Goal: Transaction & Acquisition: Purchase product/service

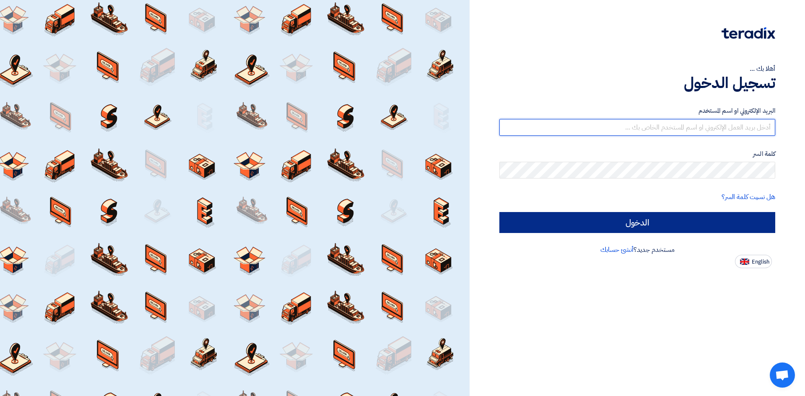
type input "[PERSON_NAME][EMAIL_ADDRESS][DOMAIN_NAME]"
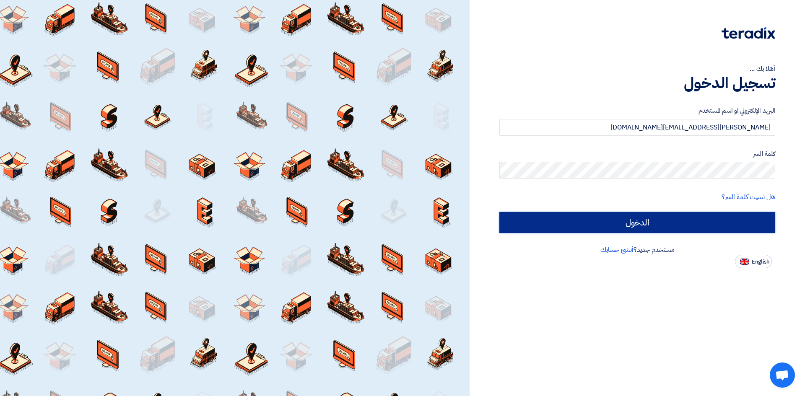
click at [576, 223] on input "الدخول" at bounding box center [637, 222] width 276 height 21
type input "Sign in"
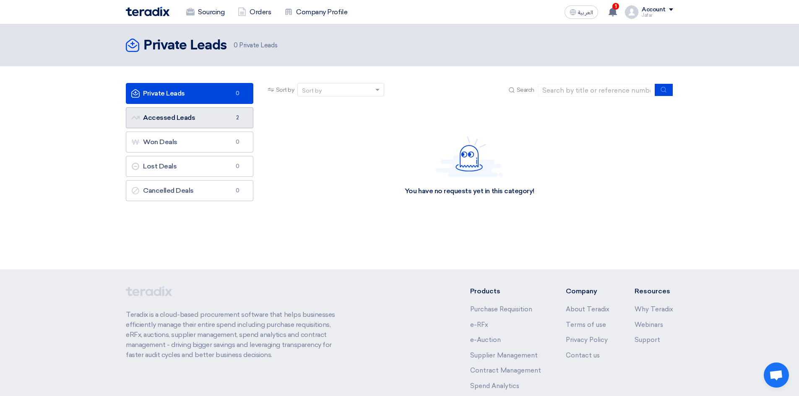
click at [241, 119] on span "2" at bounding box center [238, 118] width 10 height 8
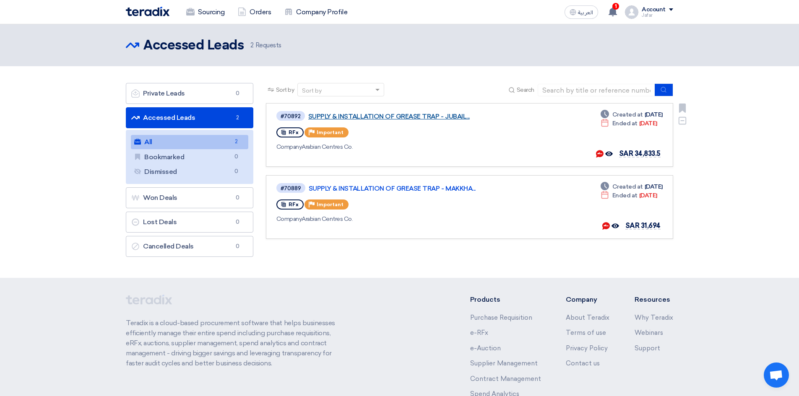
click at [427, 115] on link "SUPPLY & INSTALLATION OF GREASE TRAP - JUBAIL..." at bounding box center [413, 117] width 210 height 8
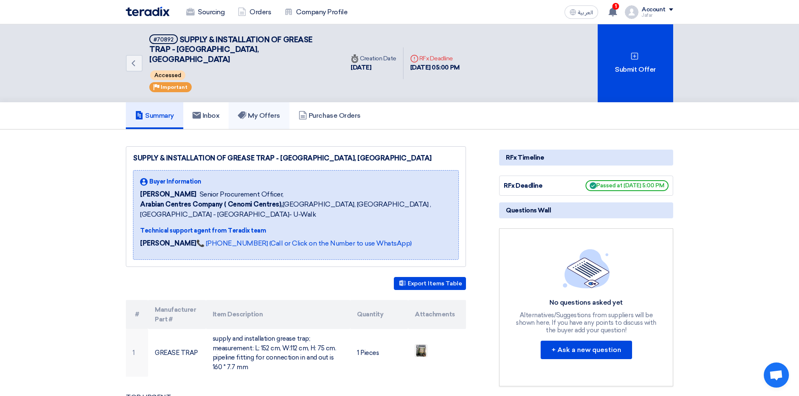
click at [264, 111] on h5 "My Offers" at bounding box center [259, 115] width 42 height 8
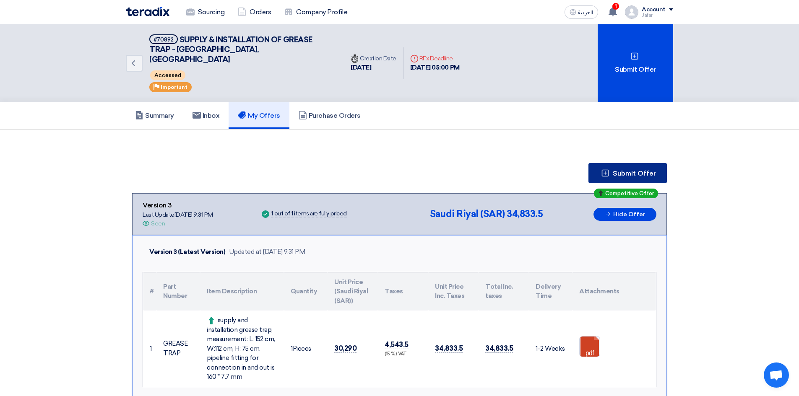
click at [612, 163] on button "Submit Offer" at bounding box center [627, 173] width 78 height 20
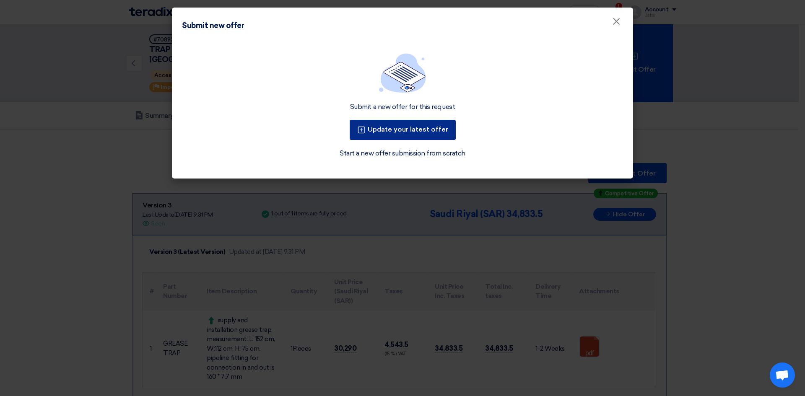
click at [388, 127] on button "Update your latest offer" at bounding box center [403, 130] width 106 height 20
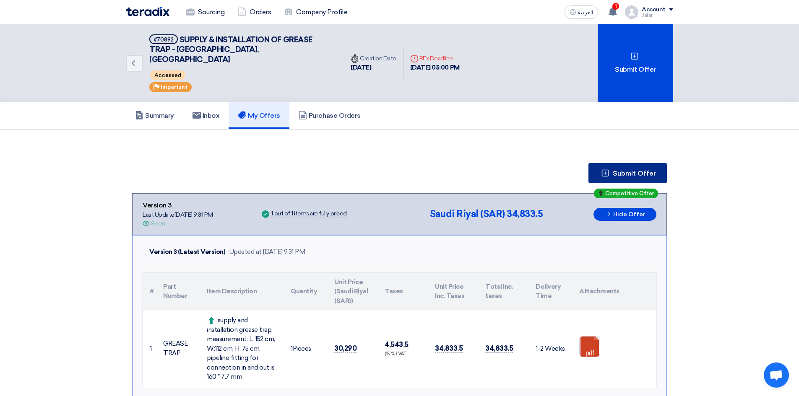
click at [621, 168] on button "Submit Offer" at bounding box center [627, 173] width 78 height 20
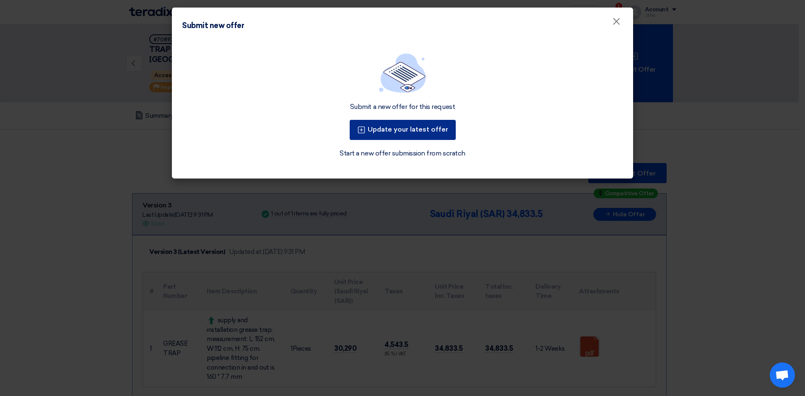
click at [386, 130] on button "Update your latest offer" at bounding box center [403, 130] width 106 height 20
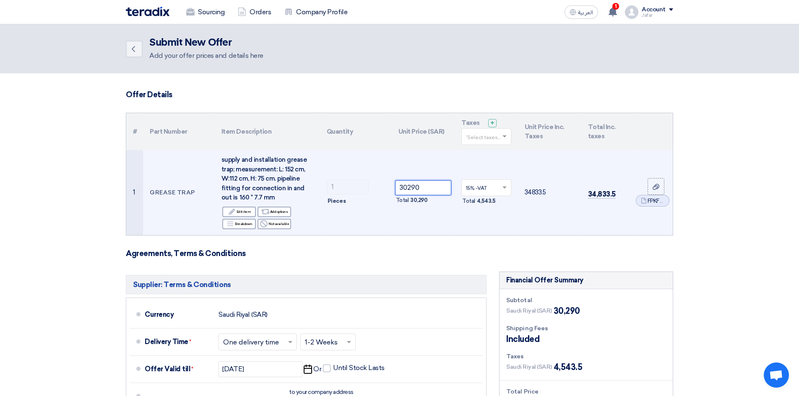
click at [417, 187] on input "30290" at bounding box center [423, 187] width 57 height 15
paste input "29591.0"
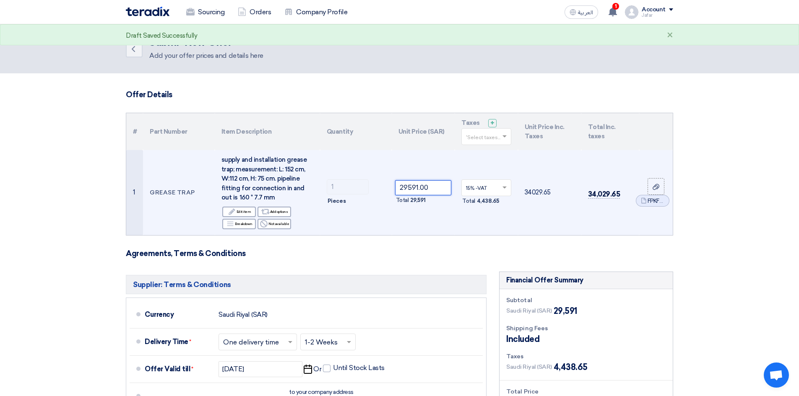
type input "29591.00"
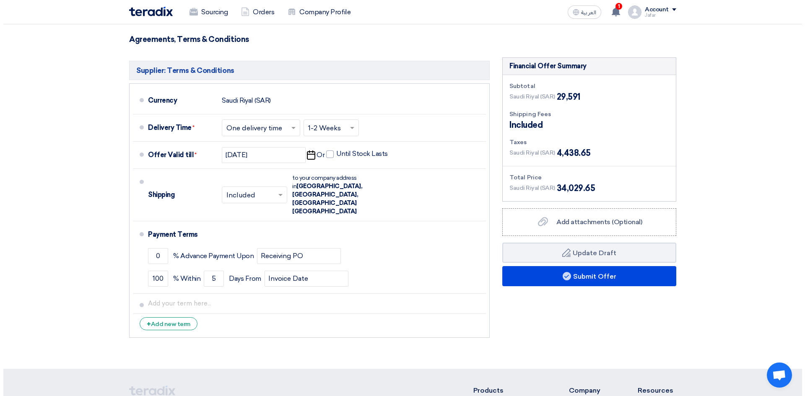
scroll to position [223, 0]
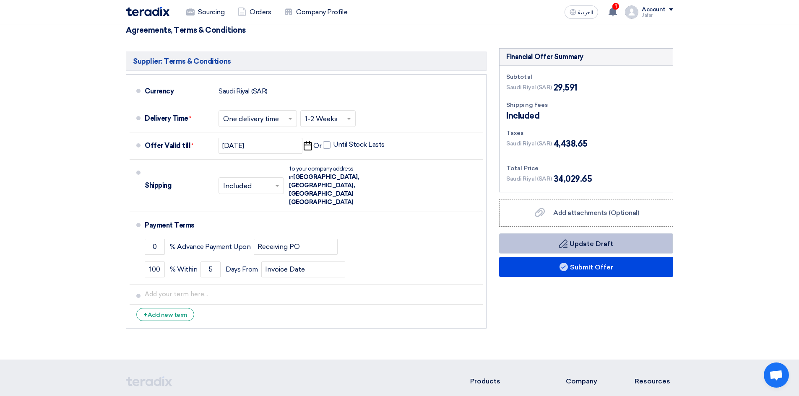
click at [567, 240] on button "Draft Update Draft" at bounding box center [586, 243] width 174 height 20
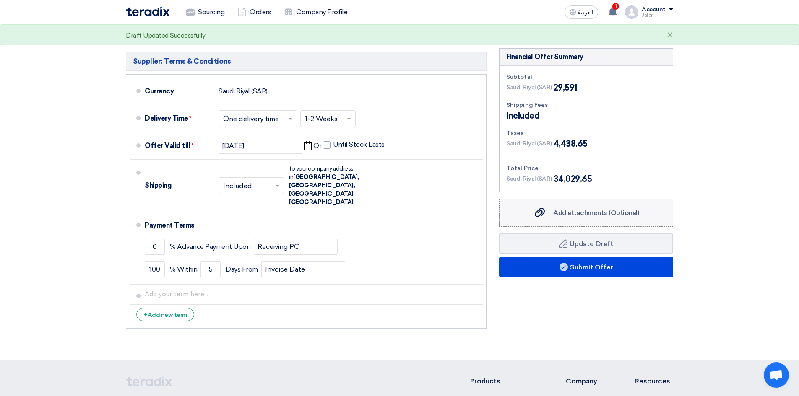
click at [589, 216] on span "Add attachments (Optional)" at bounding box center [596, 213] width 86 height 8
click at [0, 0] on input "Add attachments (Optional) Add attachments (Optional)" at bounding box center [0, 0] width 0 height 0
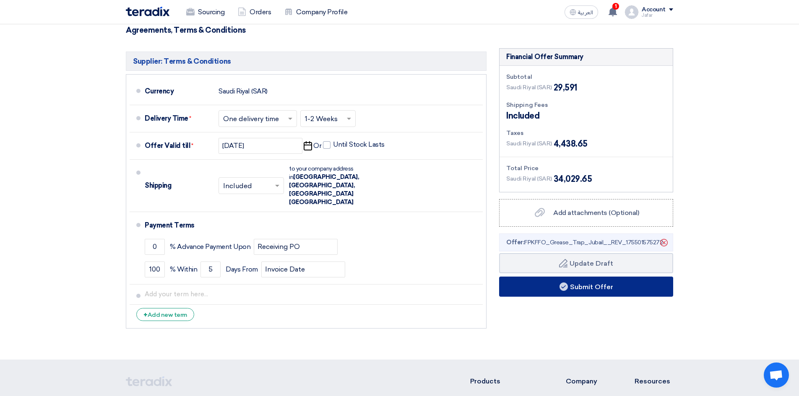
click at [637, 290] on button "Submit Offer" at bounding box center [586, 287] width 174 height 20
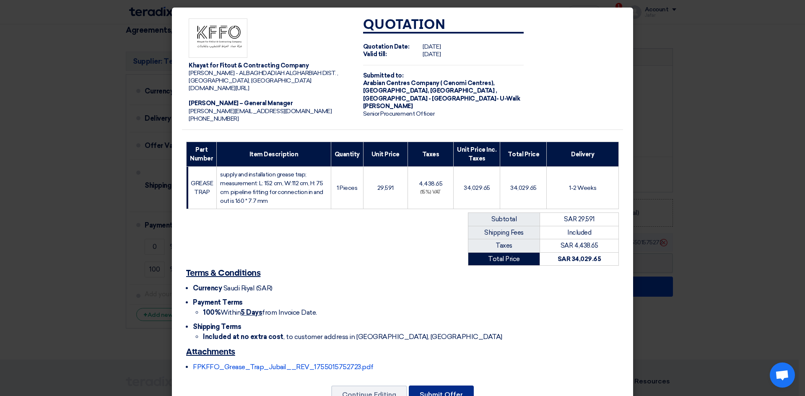
click at [442, 393] on button "Submit Offer" at bounding box center [441, 395] width 65 height 18
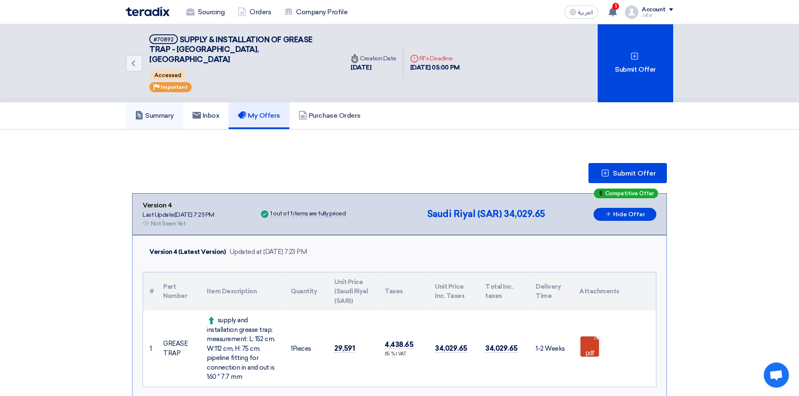
click at [155, 111] on h5 "Summary" at bounding box center [154, 115] width 39 height 8
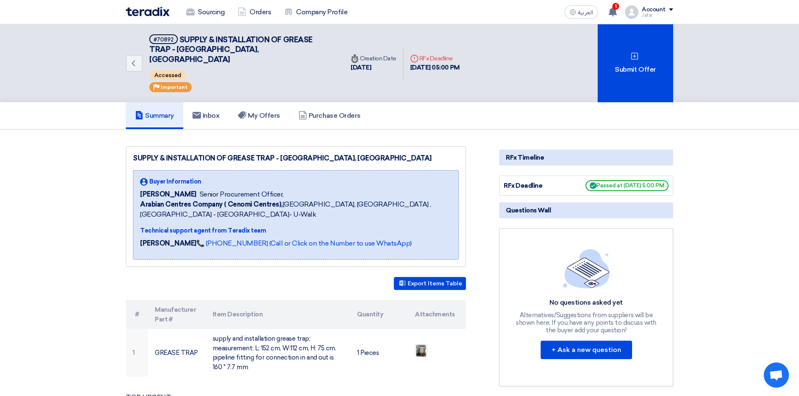
click at [147, 45] on div "Back #70892 SUPPLY & INSTALLATION OF GREASE TRAP - [GEOGRAPHIC_DATA], [GEOGRAPH…" at bounding box center [235, 63] width 218 height 78
click at [136, 55] on link "Back" at bounding box center [134, 63] width 17 height 17
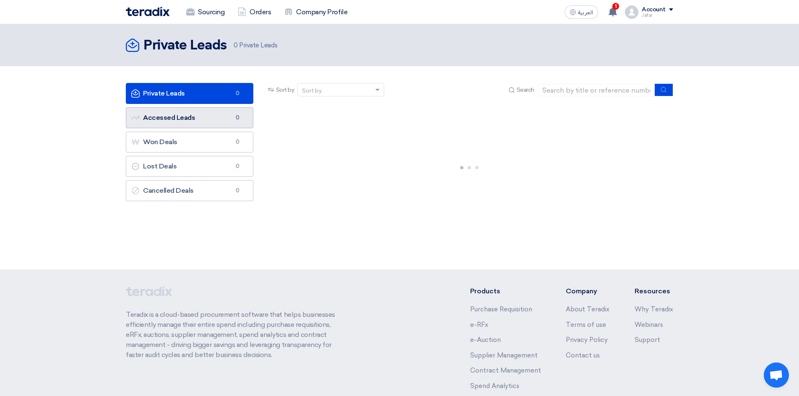
click at [191, 119] on link "Accessed Leads Accessed Leads 0" at bounding box center [189, 117] width 127 height 21
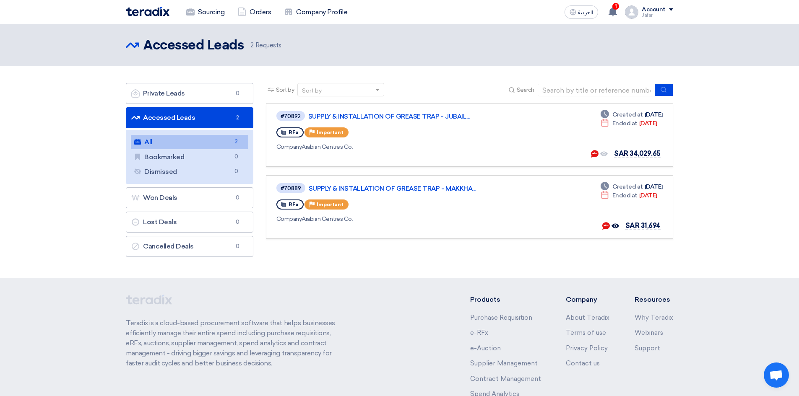
click at [209, 110] on link "Accessed Leads Accessed Leads 2" at bounding box center [189, 117] width 127 height 21
click at [362, 187] on link "SUPPLY & INSTALLATION OF GREASE TRAP - MAKKHA..." at bounding box center [414, 189] width 210 height 8
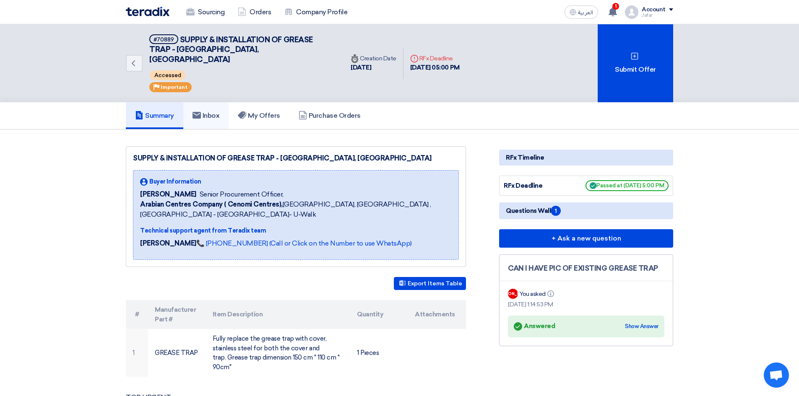
click at [219, 111] on h5 "Inbox" at bounding box center [205, 115] width 27 height 8
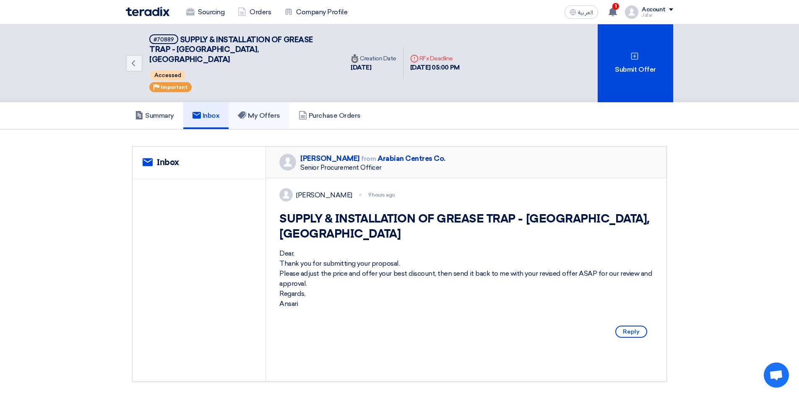
click at [258, 111] on h5 "My Offers" at bounding box center [259, 115] width 42 height 8
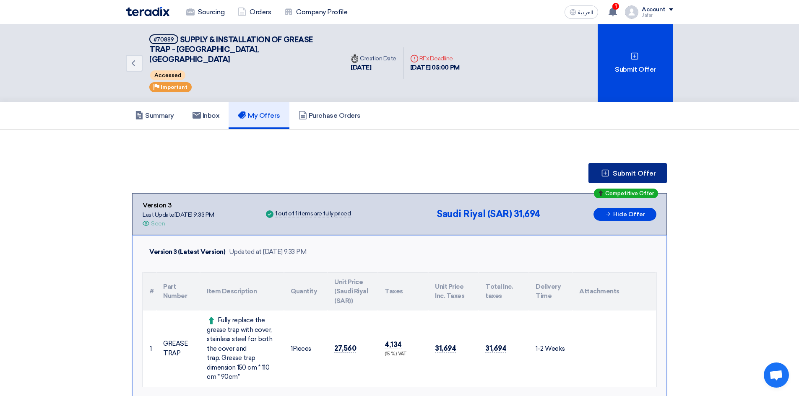
click at [627, 170] on span "Submit Offer" at bounding box center [633, 173] width 43 height 7
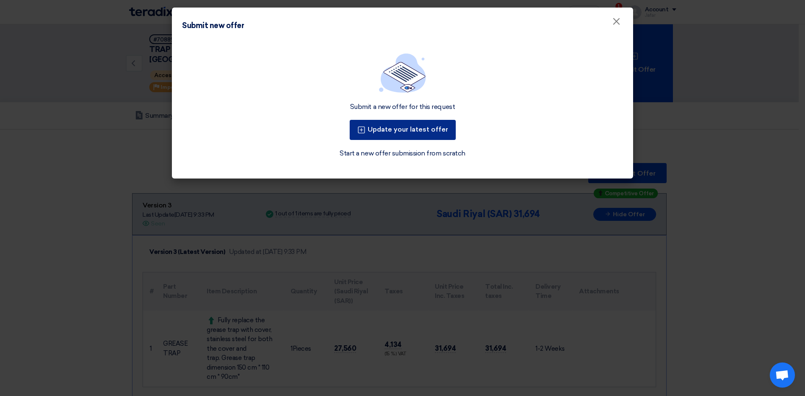
click at [407, 129] on button "Update your latest offer" at bounding box center [403, 130] width 106 height 20
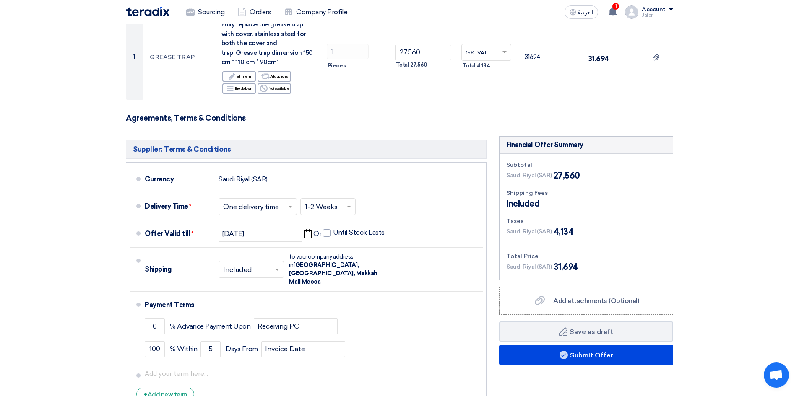
scroll to position [136, 0]
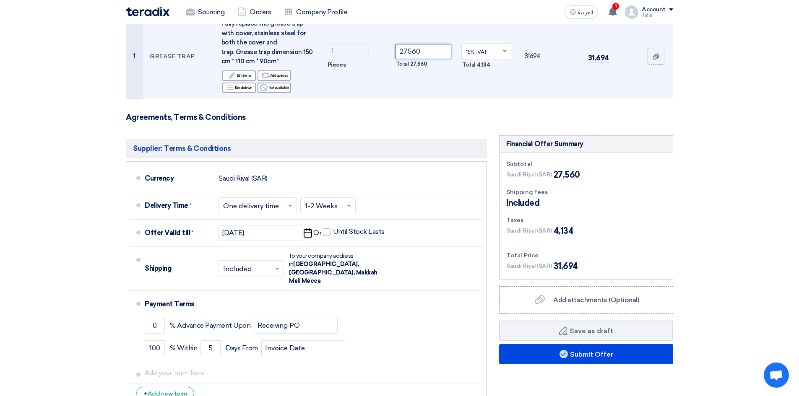
click at [416, 54] on input "27560" at bounding box center [423, 51] width 57 height 15
click at [416, 56] on input "27560" at bounding box center [423, 51] width 57 height 15
paste input "6924.0"
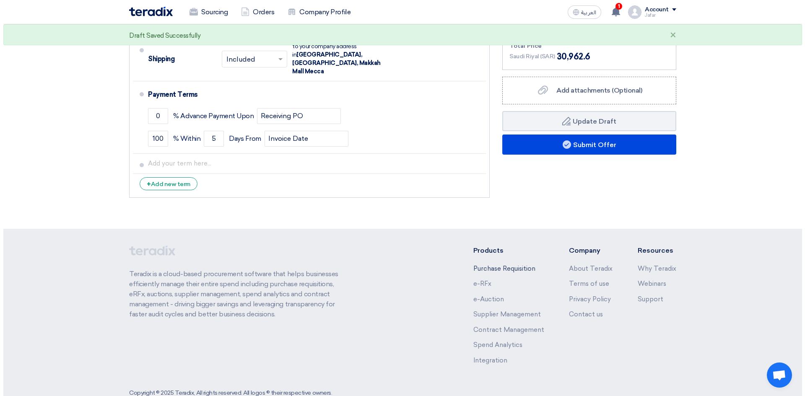
scroll to position [360, 0]
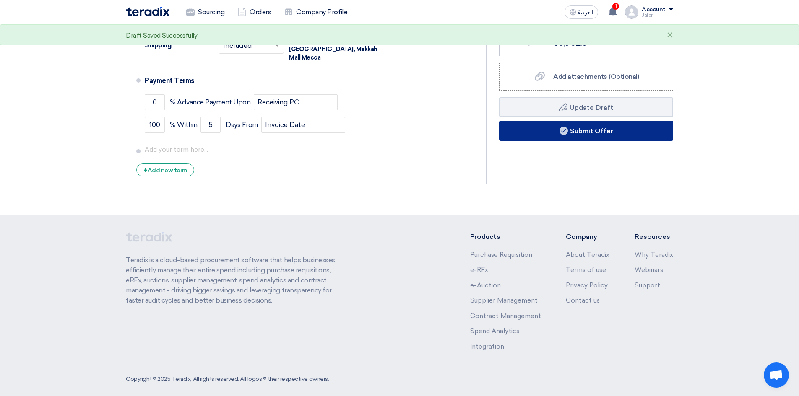
type input "26924.00"
click at [559, 130] on use at bounding box center [563, 131] width 8 height 8
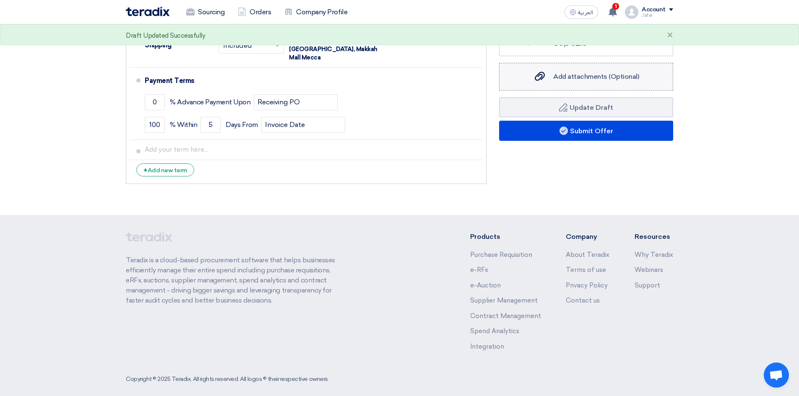
click at [585, 79] on span "Add attachments (Optional)" at bounding box center [596, 77] width 86 height 8
click at [0, 0] on input "Add attachments (Optional) Add attachments (Optional)" at bounding box center [0, 0] width 0 height 0
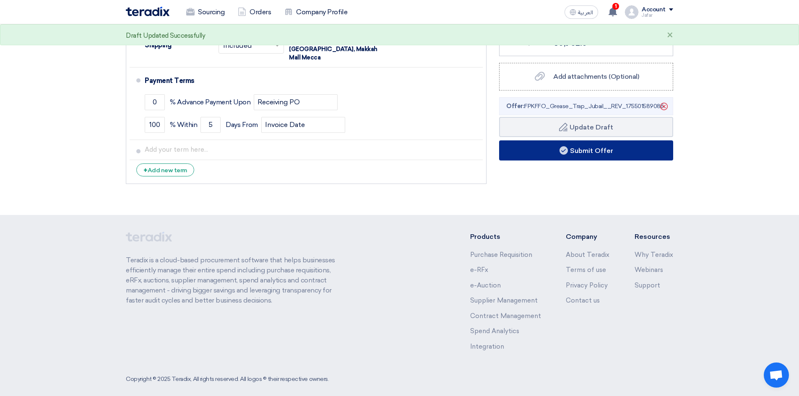
click at [620, 154] on button "Submit Offer" at bounding box center [586, 150] width 174 height 20
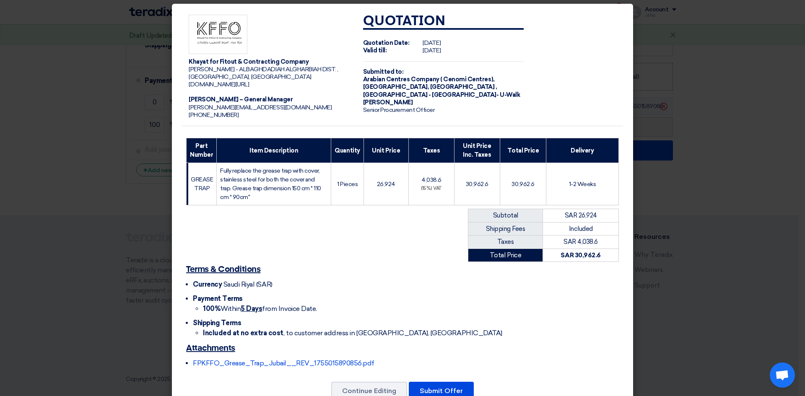
scroll to position [0, 0]
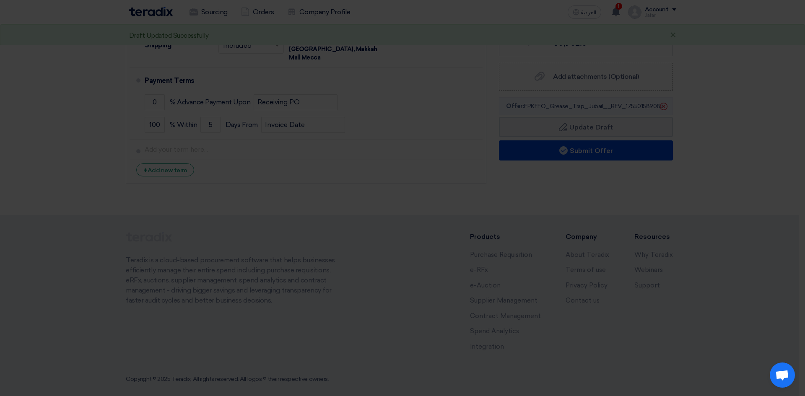
click at [677, 32] on modal-container "Khayat for Fitout & Contracting Company [PERSON_NAME] - ALBAGHDADIAH ALGHARBIAH…" at bounding box center [402, 198] width 805 height 396
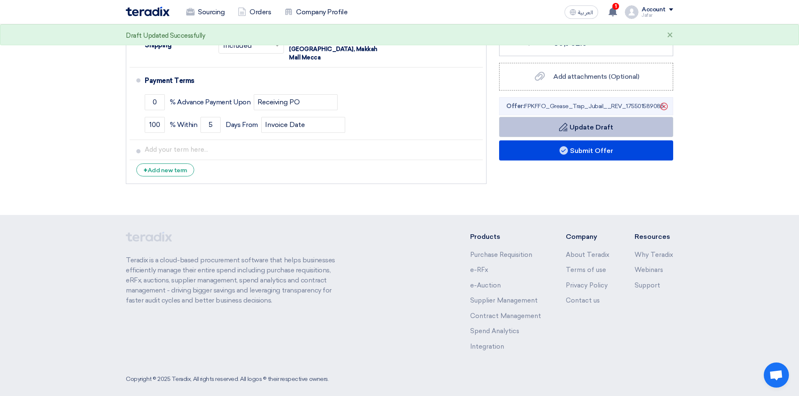
click at [599, 131] on button "Draft Update Draft" at bounding box center [586, 127] width 174 height 20
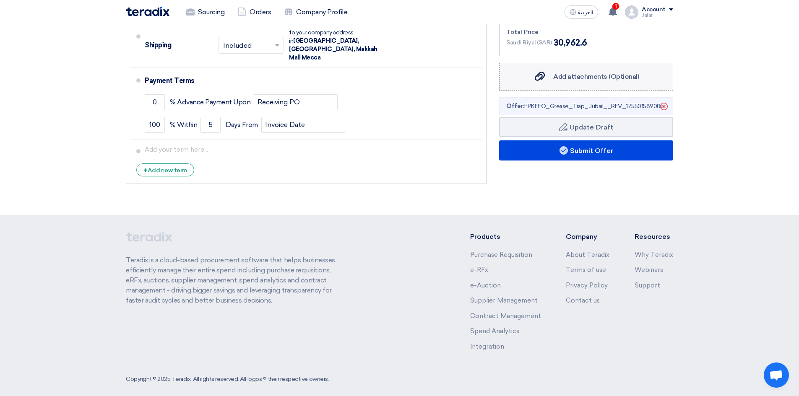
click at [575, 73] on span "Add attachments (Optional)" at bounding box center [596, 77] width 86 height 8
click at [0, 0] on input "Add attachments (Optional) Add attachments (Optional)" at bounding box center [0, 0] width 0 height 0
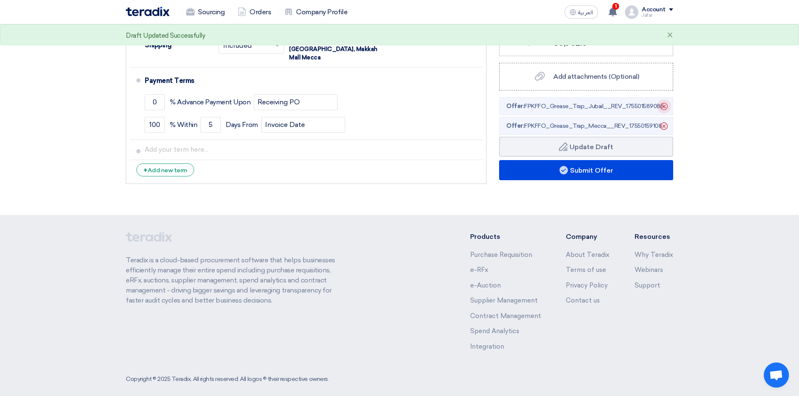
click at [663, 109] on icon "Delete" at bounding box center [663, 106] width 14 height 14
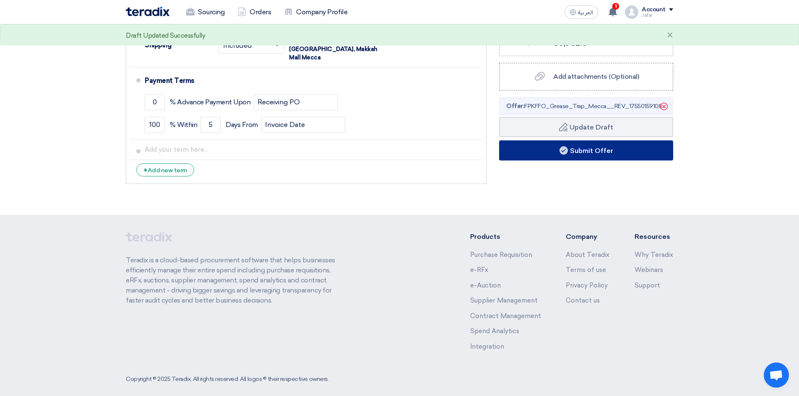
click at [583, 153] on button "Submit Offer" at bounding box center [586, 150] width 174 height 20
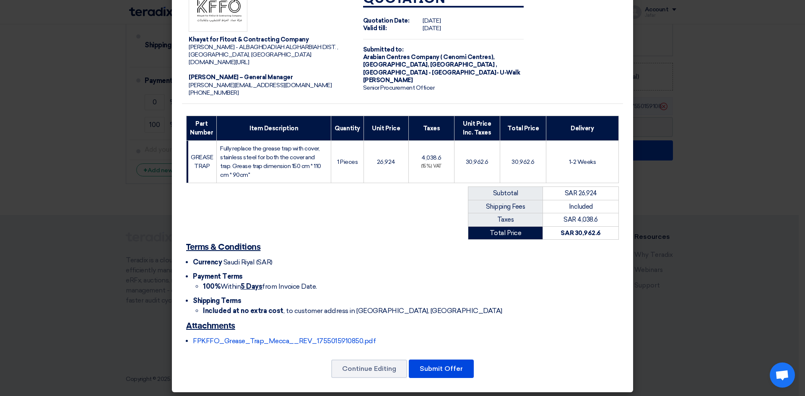
scroll to position [30, 0]
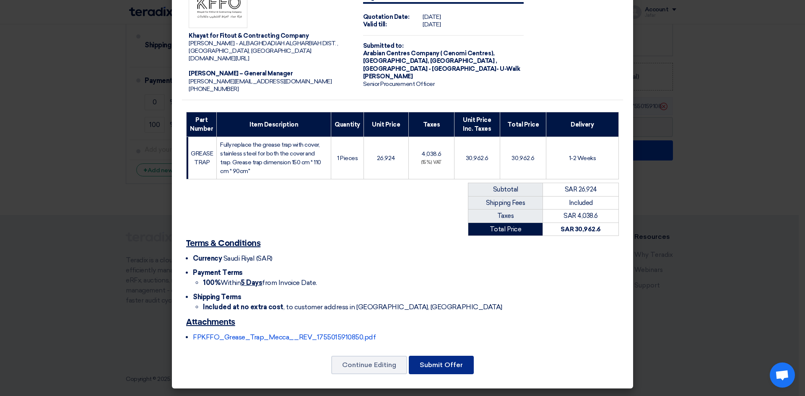
click at [434, 368] on button "Submit Offer" at bounding box center [441, 365] width 65 height 18
